Goal: Transaction & Acquisition: Subscribe to service/newsletter

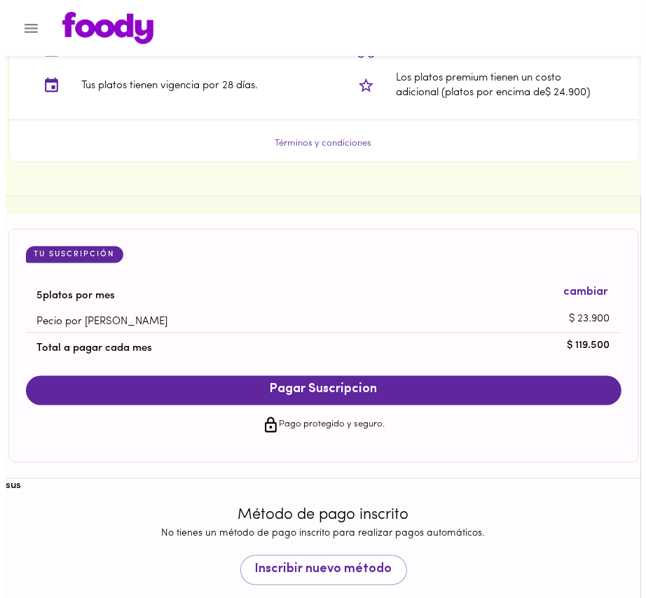
scroll to position [1267, 0]
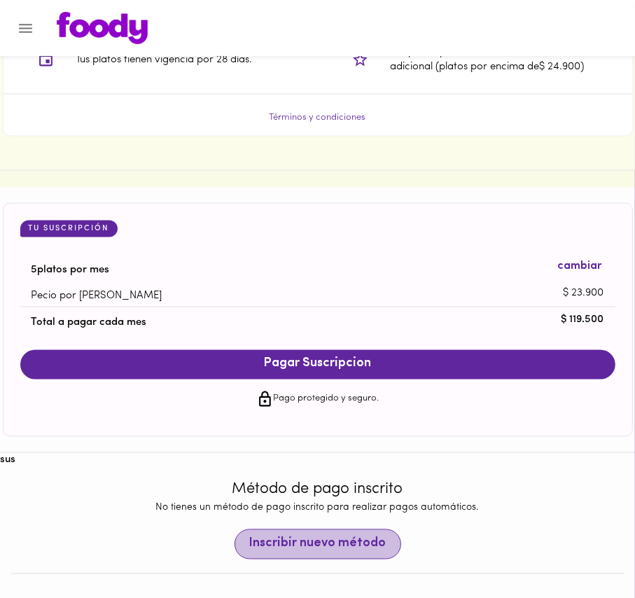
click at [356, 537] on span "Inscribir nuevo método" at bounding box center [317, 544] width 137 height 15
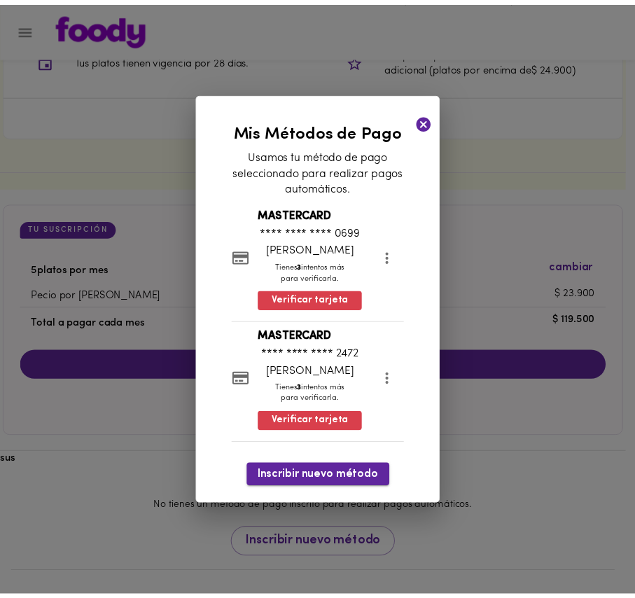
scroll to position [1231, 0]
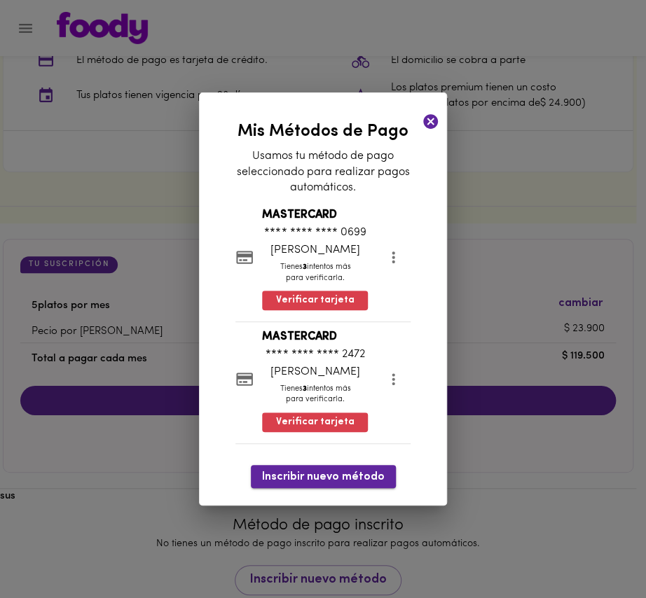
click at [327, 482] on span "Inscribir nuevo método" at bounding box center [323, 477] width 123 height 13
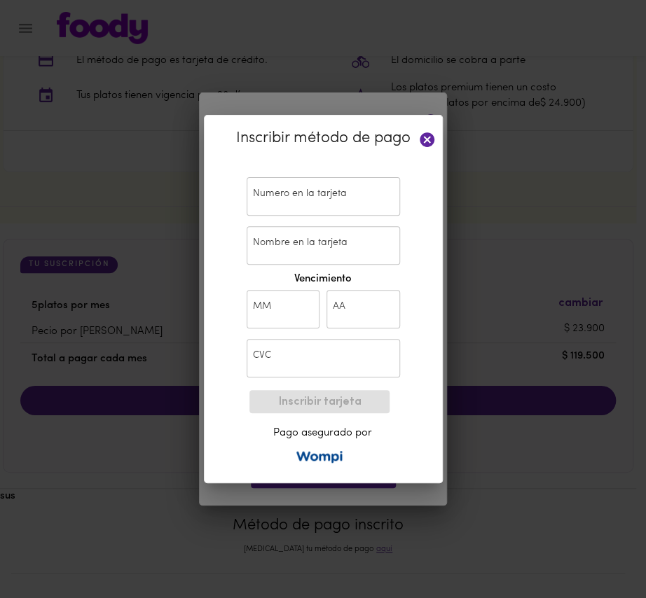
click at [283, 202] on input "text" at bounding box center [323, 196] width 153 height 39
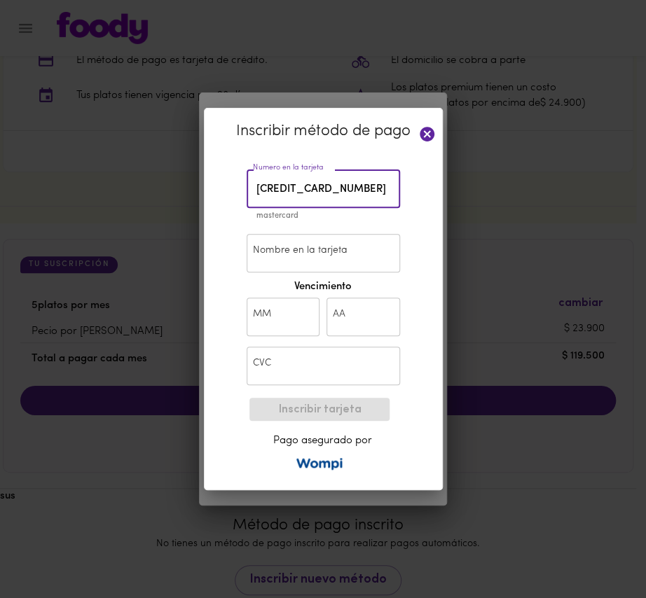
type input "[CREDIT_CARD_NUMBER]"
click at [294, 242] on input "Nombre en la tarjeta" at bounding box center [323, 253] width 153 height 39
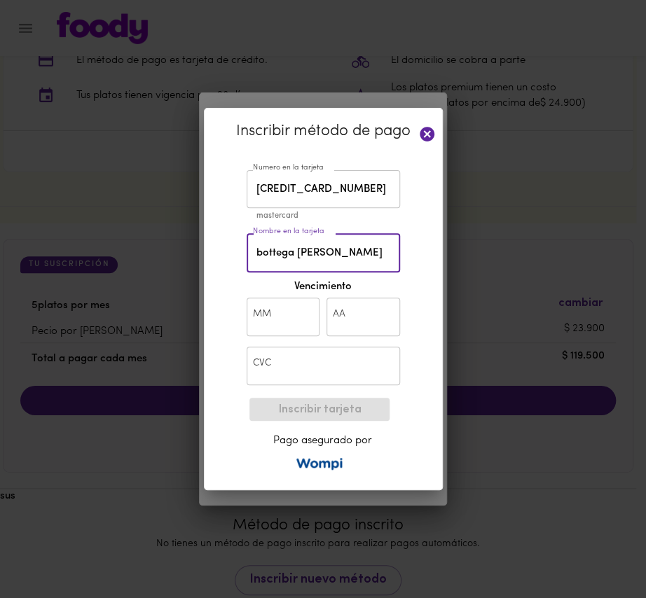
type input "bottega [PERSON_NAME]"
click at [260, 278] on div "Numero en la tarjeta [CREDIT_CARD_NUMBER] Numero en la tarjeta mastercard Nombr…" at bounding box center [323, 277] width 167 height 230
click at [279, 298] on input "text" at bounding box center [284, 317] width 74 height 39
type input "12"
click at [342, 286] on label "Vencimiento" at bounding box center [323, 286] width 160 height 15
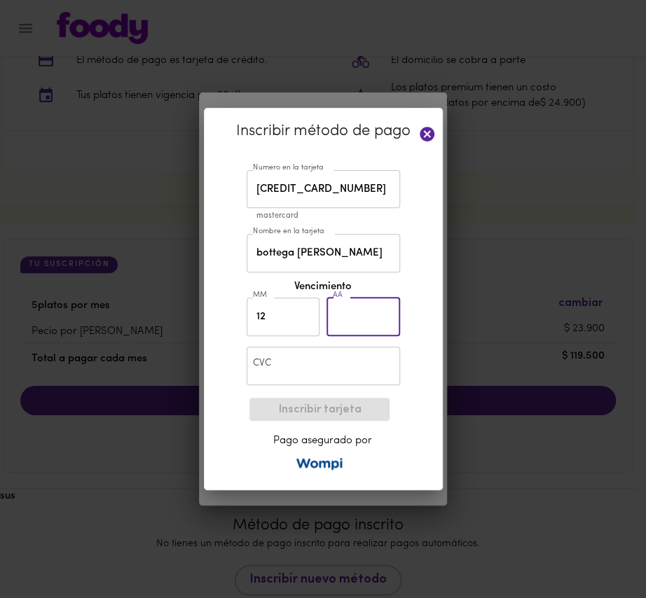
click at [356, 318] on input "text" at bounding box center [363, 317] width 74 height 39
type input "30"
click at [314, 370] on input "text" at bounding box center [323, 366] width 153 height 39
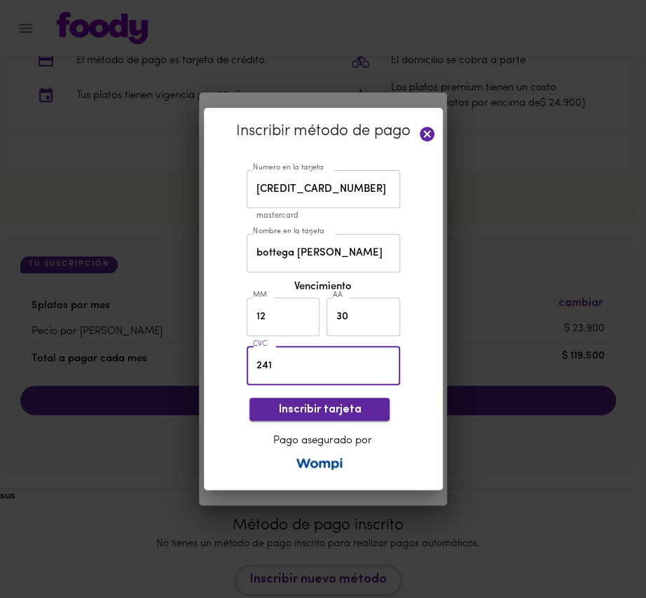
type input "241"
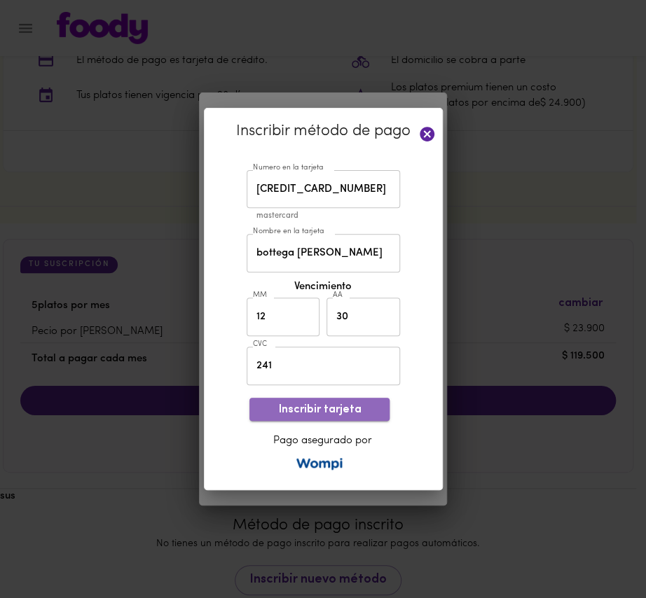
click at [285, 403] on span "Inscribir tarjeta" at bounding box center [320, 409] width 118 height 13
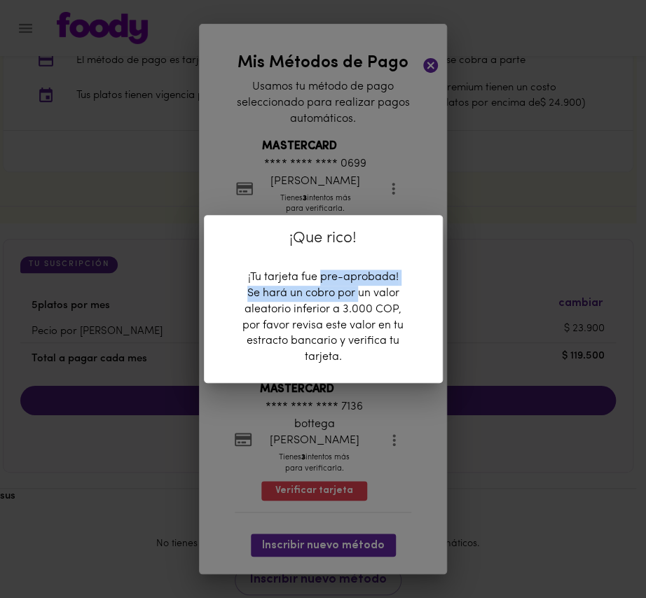
drag, startPoint x: 319, startPoint y: 277, endPoint x: 359, endPoint y: 286, distance: 40.4
click at [358, 286] on div "¡Tu tarjeta fue pre-aprobada! Se hará un cobro por un valor aleatorio inferior …" at bounding box center [323, 318] width 167 height 96
click at [354, 296] on div "¡Tu tarjeta fue pre-aprobada! Se hará un cobro por un valor aleatorio inferior …" at bounding box center [323, 318] width 167 height 96
click at [365, 200] on div "¡Que rico! ¡Tu tarjeta fue pre-aprobada! Se hará un cobro por un valor aleatori…" at bounding box center [323, 299] width 646 height 598
click at [413, 90] on div "¡Que rico! ¡Tu tarjeta fue pre-aprobada! Se hará un cobro por un valor aleatori…" at bounding box center [323, 299] width 646 height 598
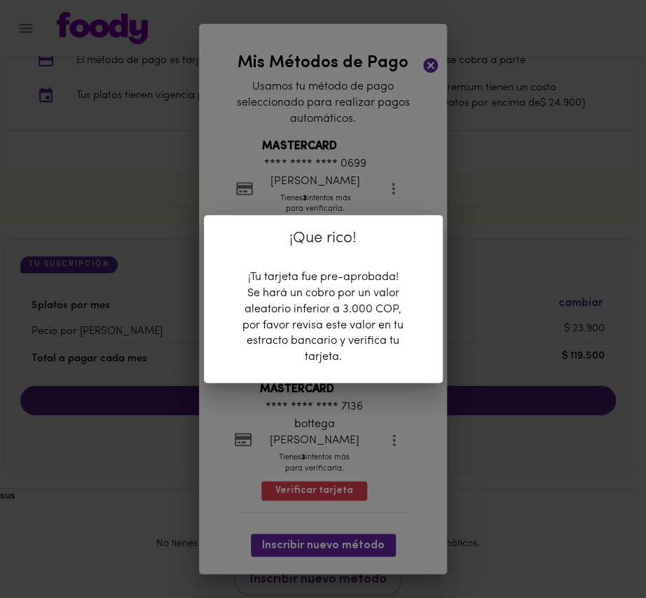
click at [413, 90] on div "¡Que rico! ¡Tu tarjeta fue pre-aprobada! Se hará un cobro por un valor aleatori…" at bounding box center [323, 299] width 646 height 598
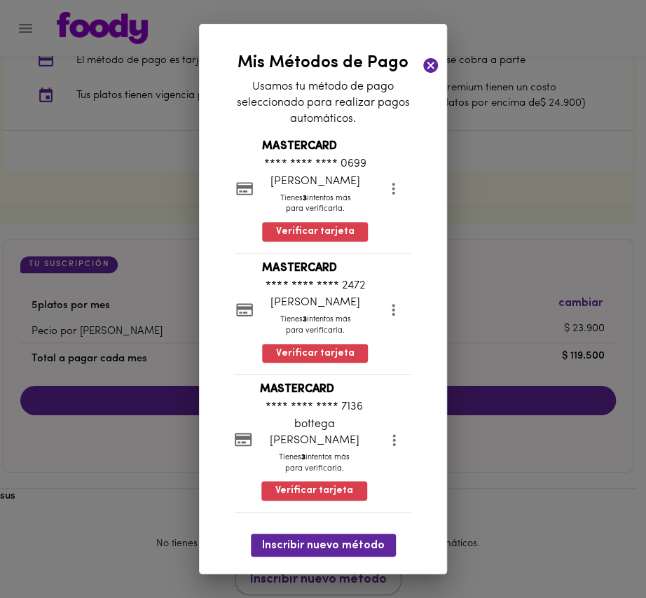
click at [434, 66] on icon at bounding box center [430, 65] width 15 height 15
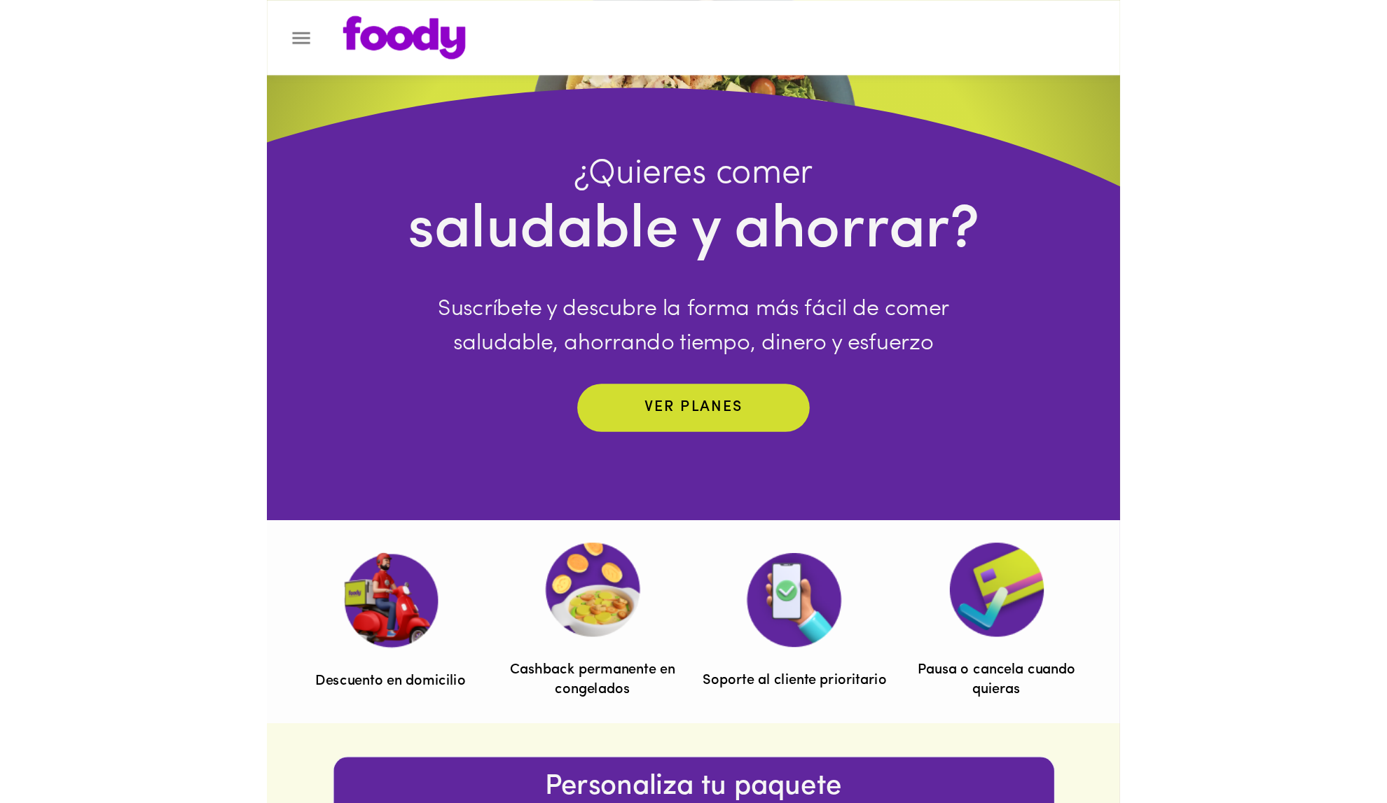
scroll to position [0, 0]
